Goal: Information Seeking & Learning: Learn about a topic

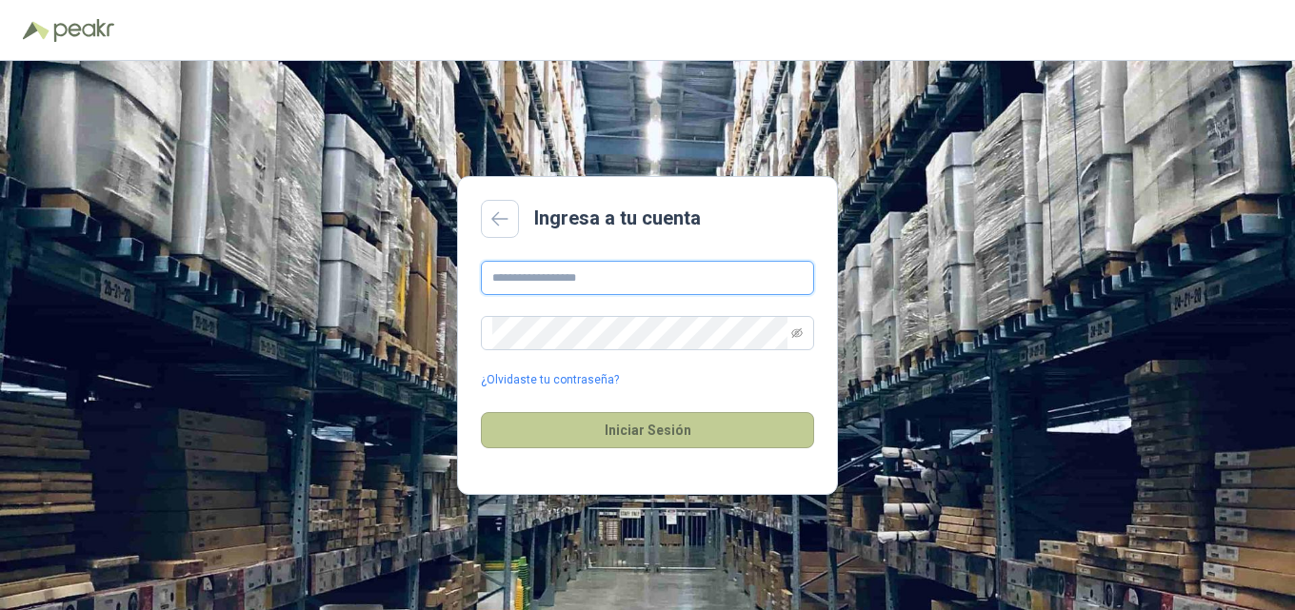
type input "**********"
click at [680, 430] on button "Iniciar Sesión" at bounding box center [647, 430] width 333 height 36
click at [622, 432] on button "Iniciar Sesión" at bounding box center [647, 430] width 333 height 36
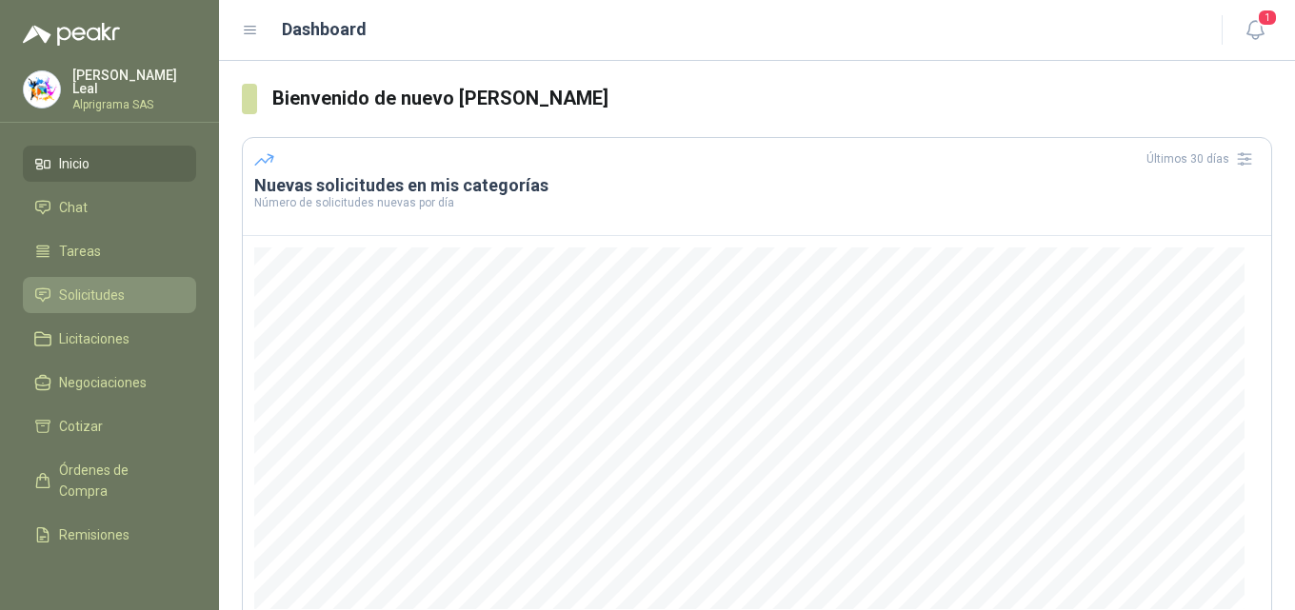
click at [86, 297] on span "Solicitudes" at bounding box center [92, 295] width 66 height 21
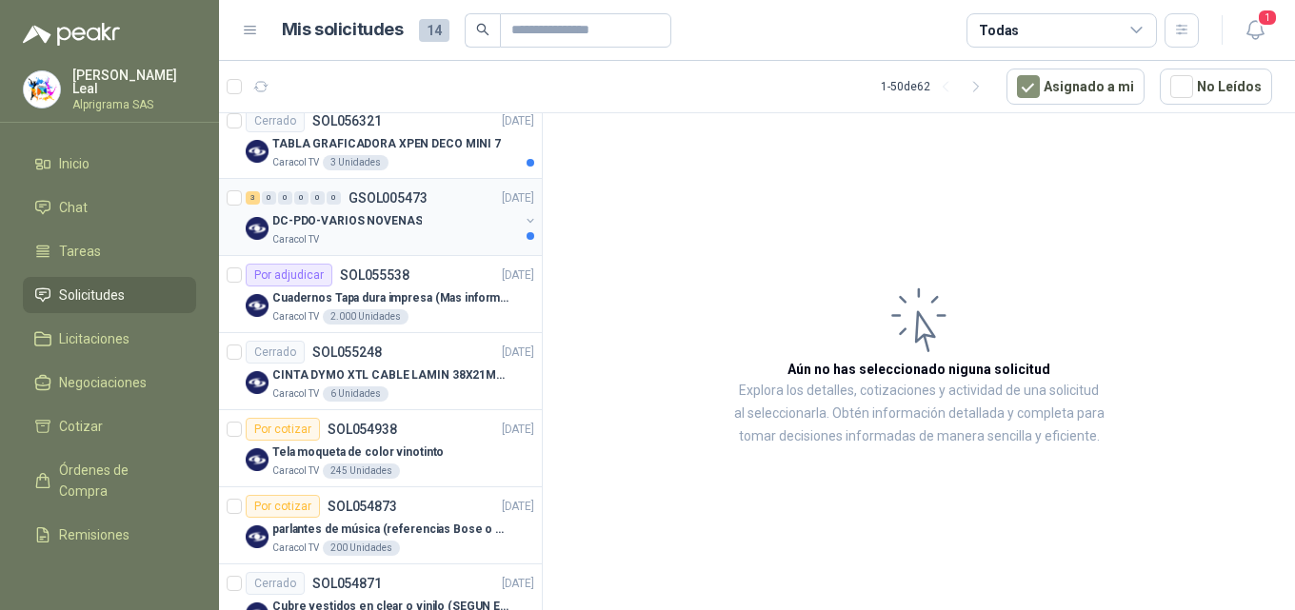
scroll to position [476, 0]
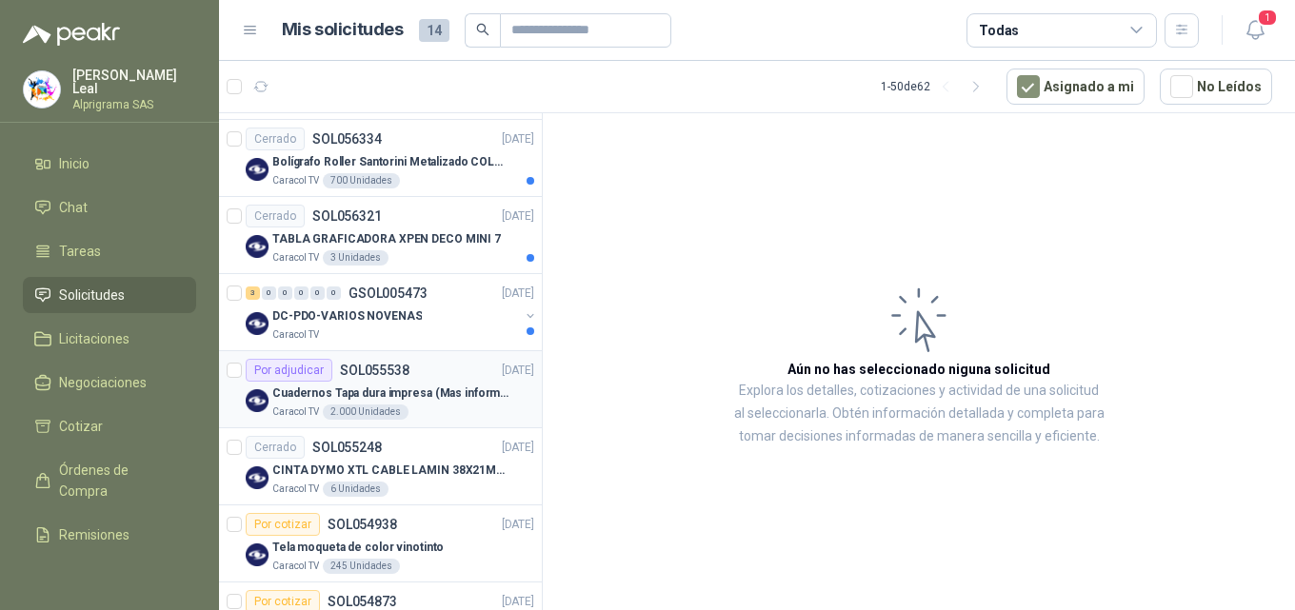
click at [394, 388] on p "Cuadernos Tapa dura impresa (Mas informacion en el adjunto)" at bounding box center [390, 394] width 237 height 18
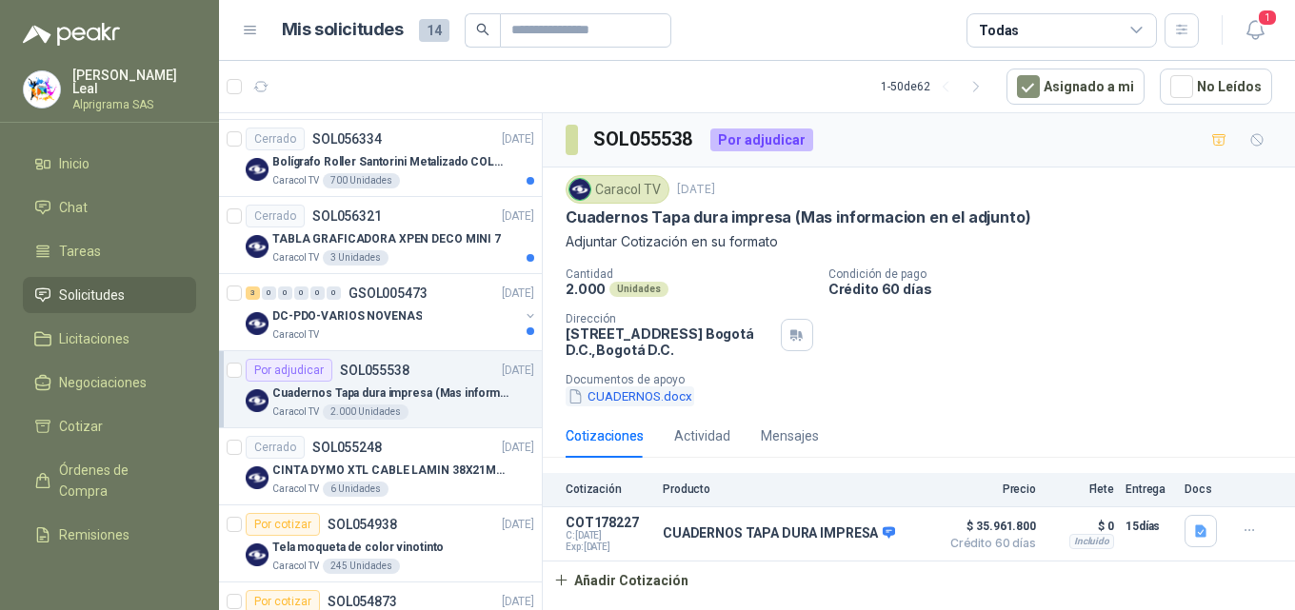
click at [616, 395] on button "CUADERNOS.docx" at bounding box center [629, 397] width 129 height 20
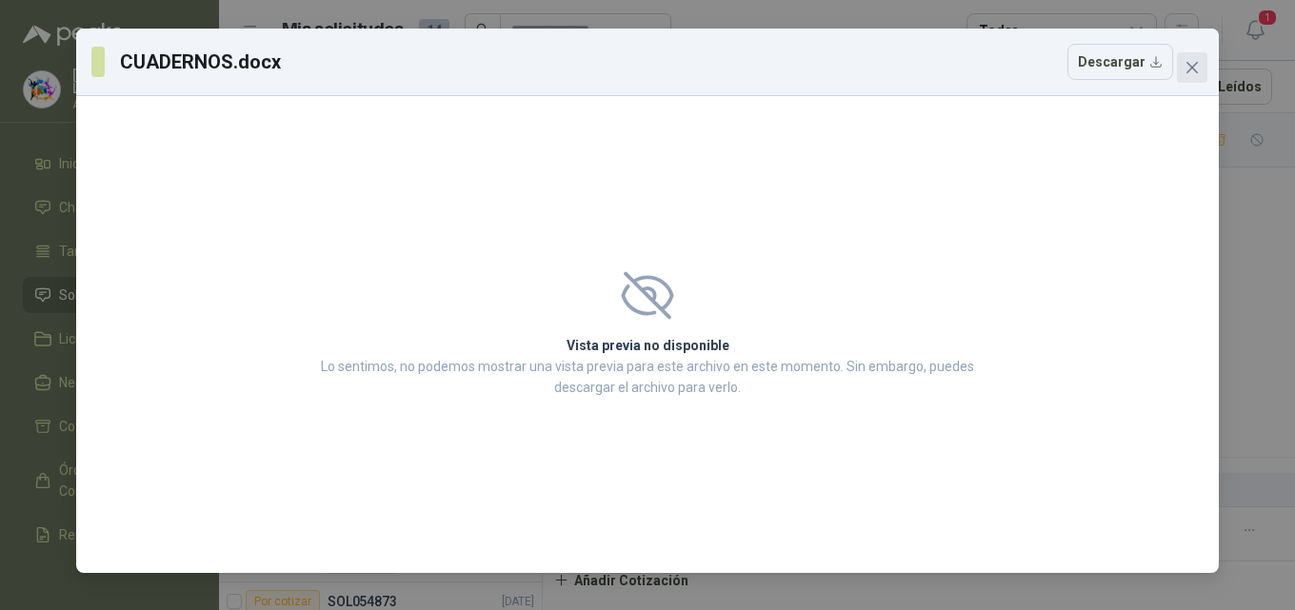
click at [1193, 64] on icon "close" at bounding box center [1191, 67] width 15 height 15
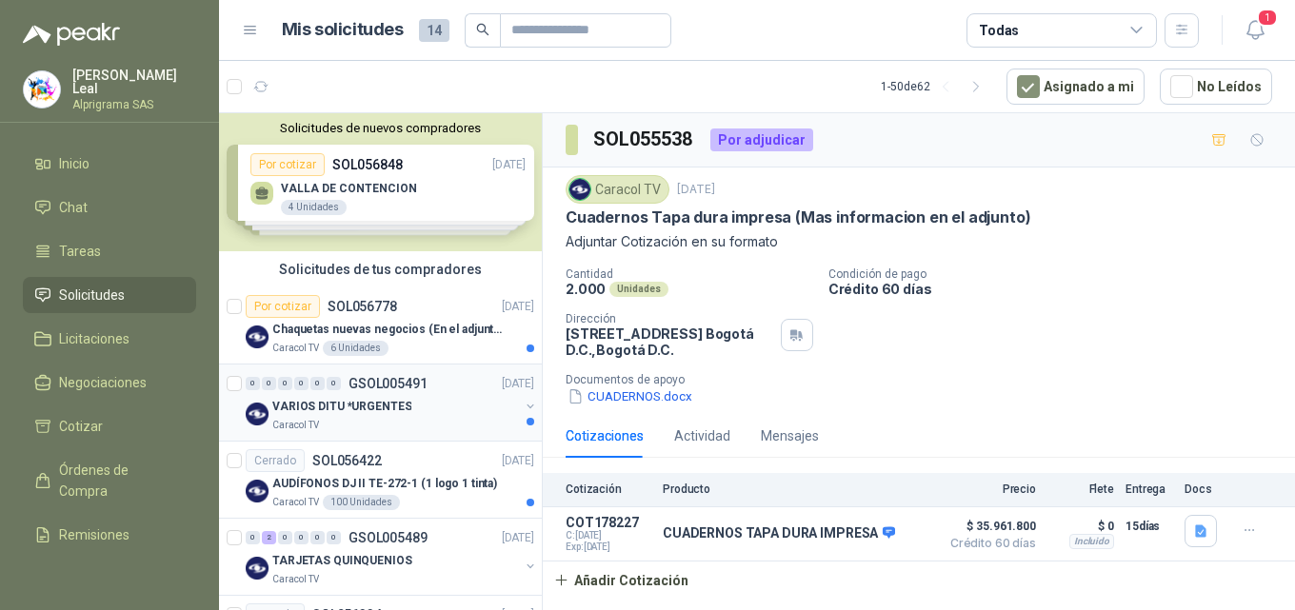
click at [420, 407] on div "VARIOS DITU *URGENTES" at bounding box center [395, 406] width 247 height 23
